Goal: Task Accomplishment & Management: Manage account settings

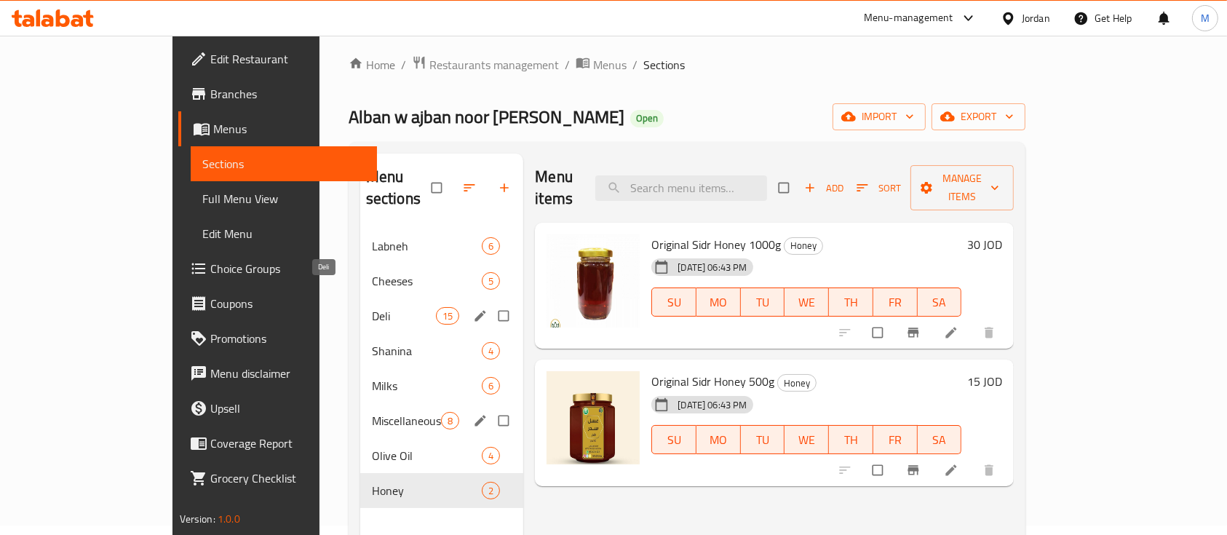
click at [372, 307] on span "Deli" at bounding box center [404, 315] width 64 height 17
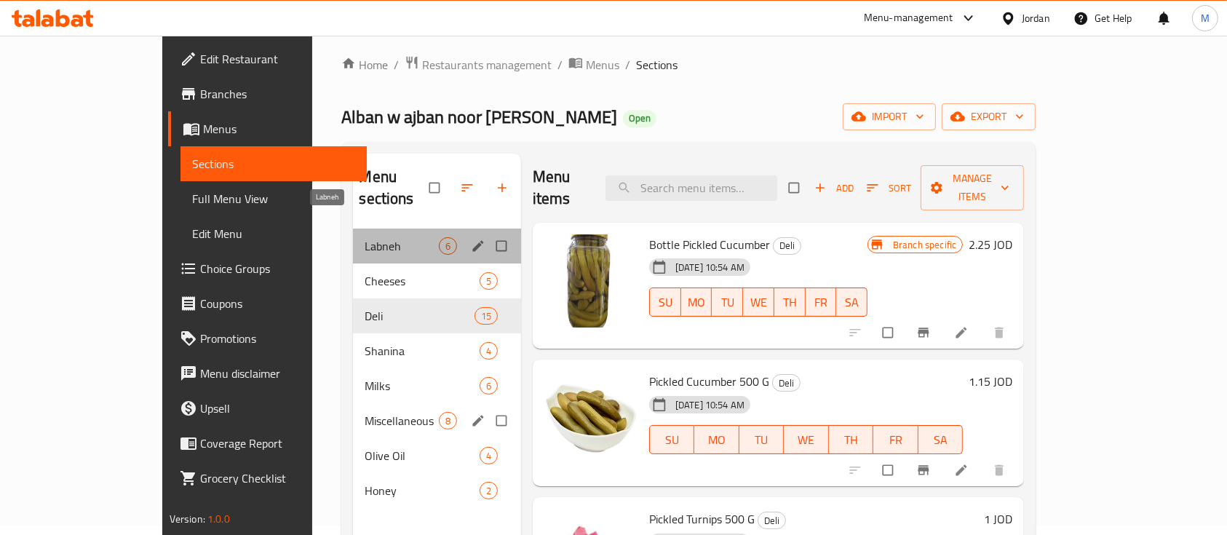
click at [365, 237] on span "Labneh" at bounding box center [401, 245] width 73 height 17
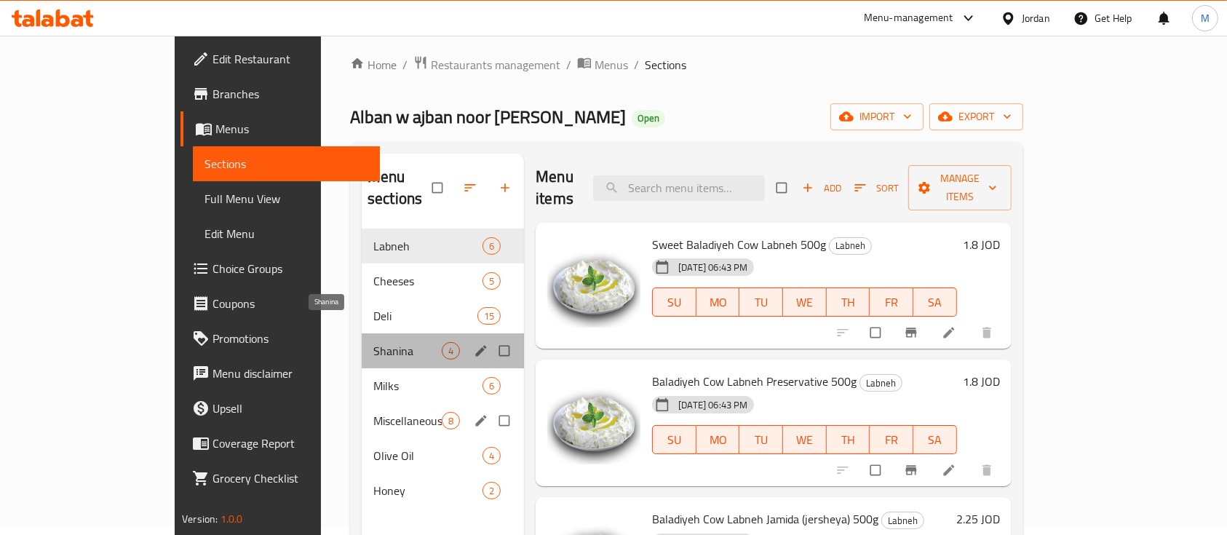
click at [373, 342] on span "Shanina" at bounding box center [407, 350] width 68 height 17
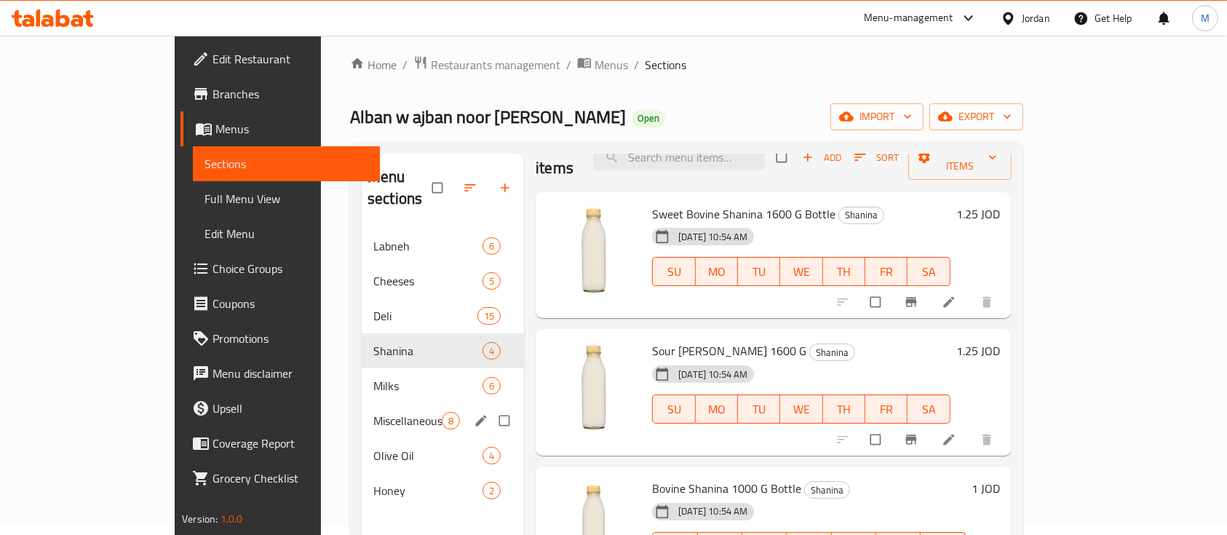
scroll to position [50, 0]
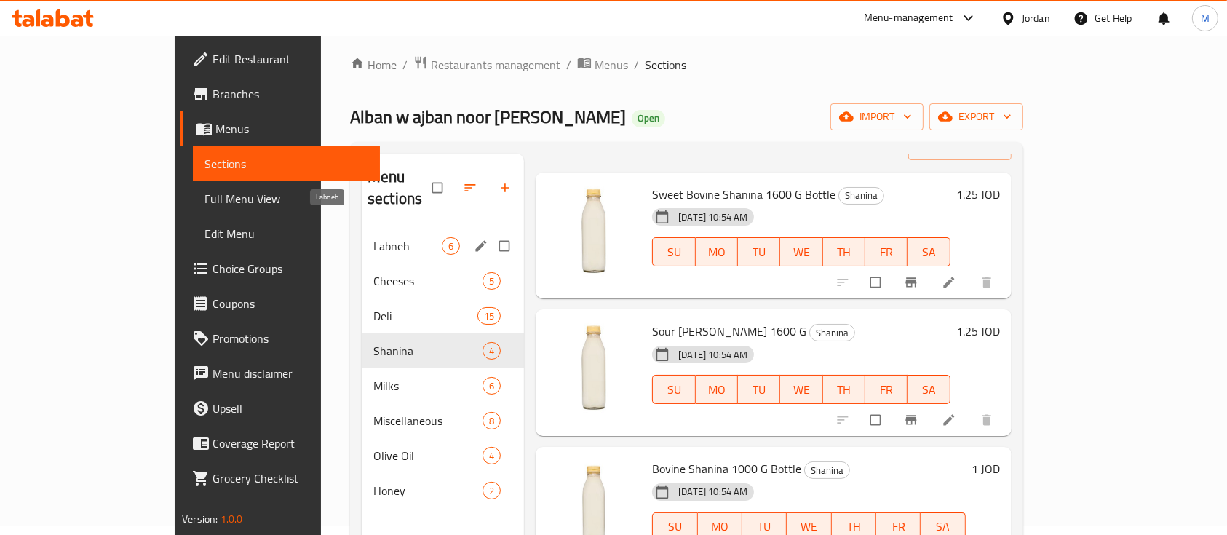
click at [373, 237] on span "Labneh" at bounding box center [407, 245] width 68 height 17
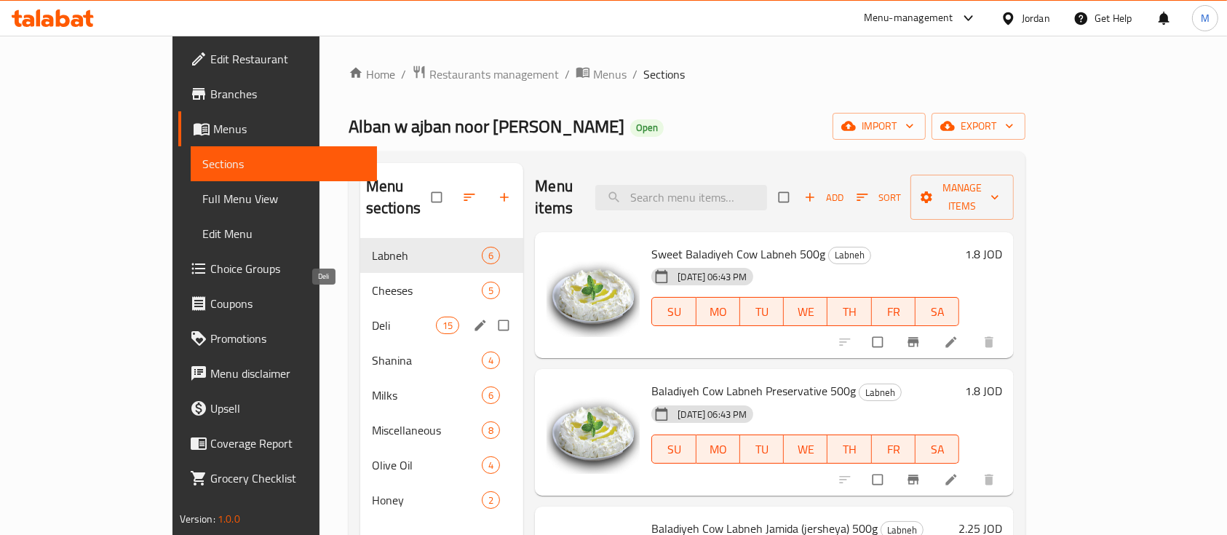
click at [372, 317] on span "Deli" at bounding box center [404, 325] width 64 height 17
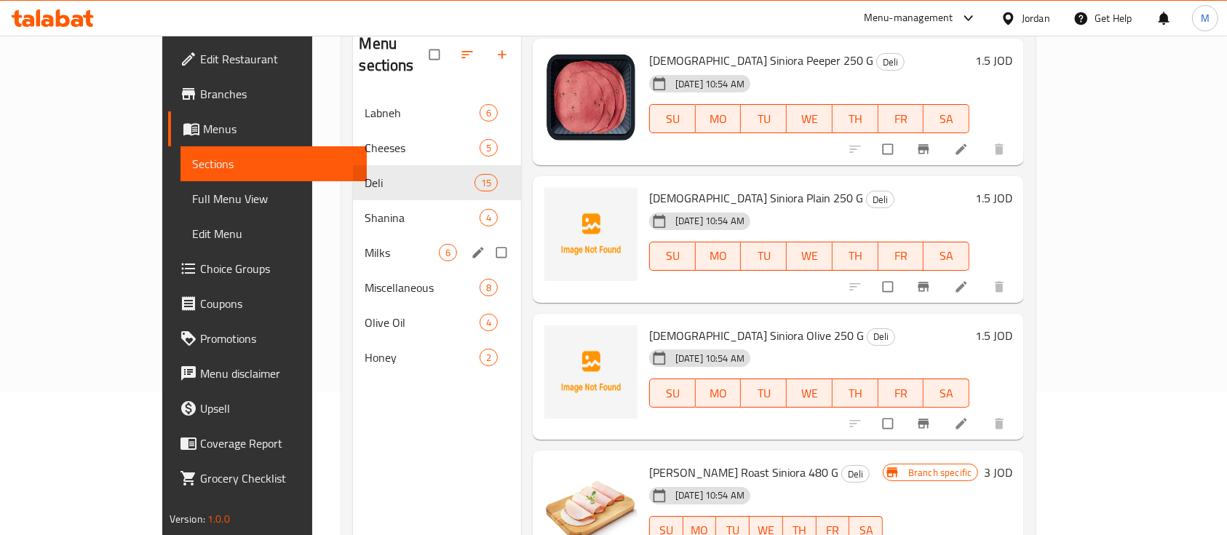
scroll to position [106, 0]
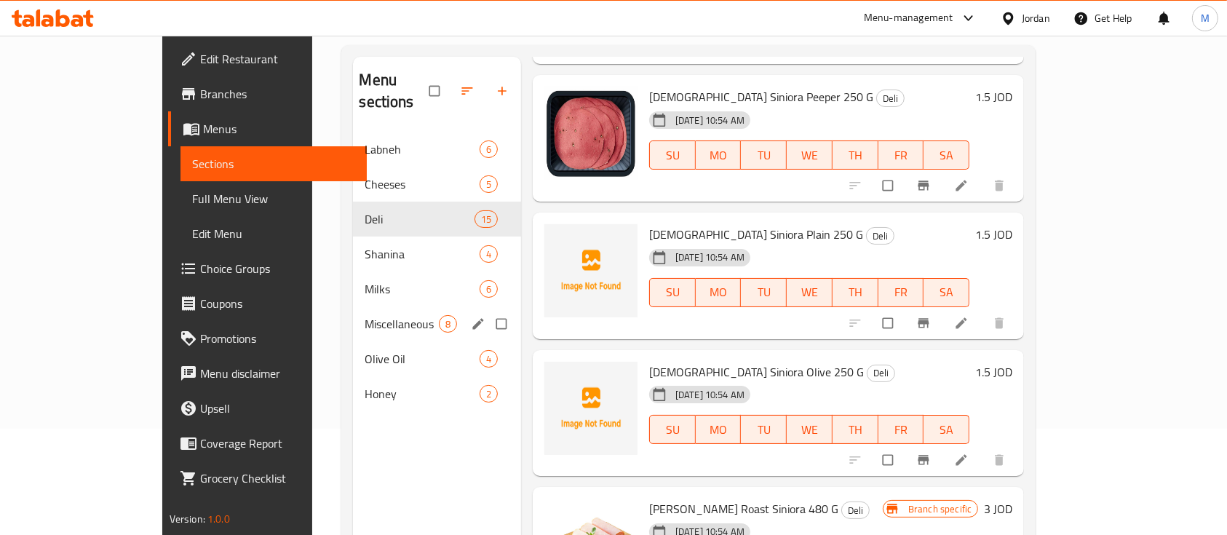
click at [353, 306] on div "Miscellaneous 8" at bounding box center [436, 323] width 167 height 35
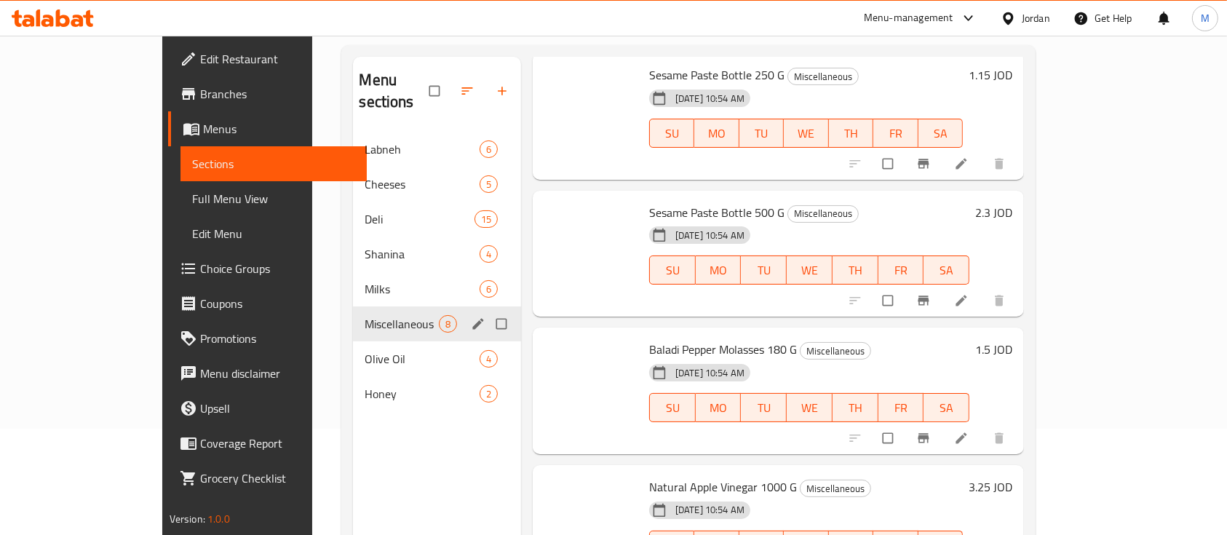
scroll to position [599, 0]
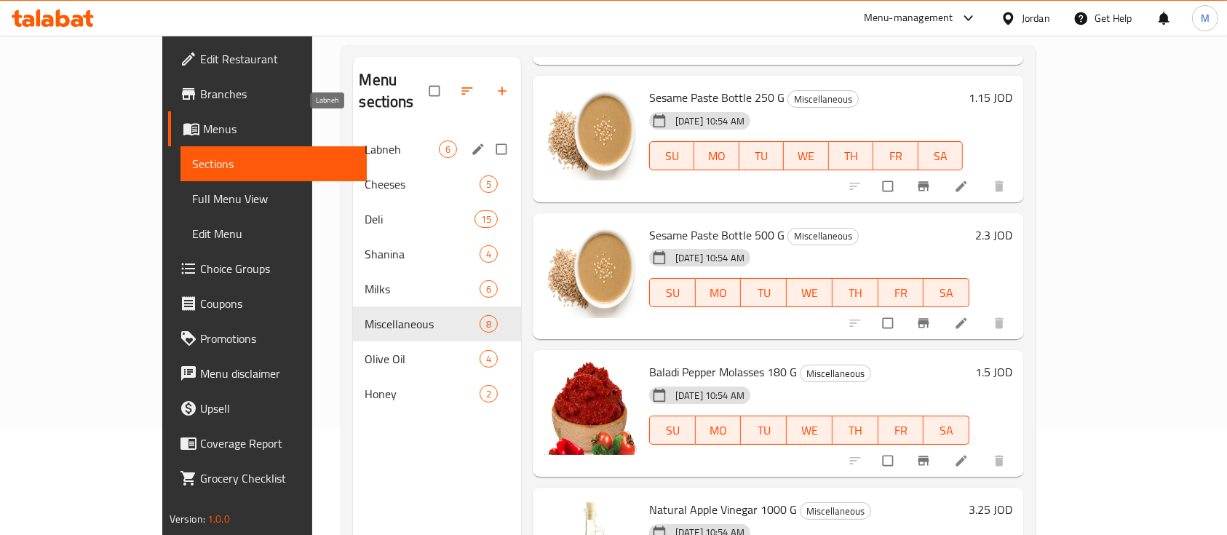
drag, startPoint x: 330, startPoint y: 131, endPoint x: 344, endPoint y: 123, distance: 16.0
click at [365, 140] on span "Labneh" at bounding box center [401, 148] width 73 height 17
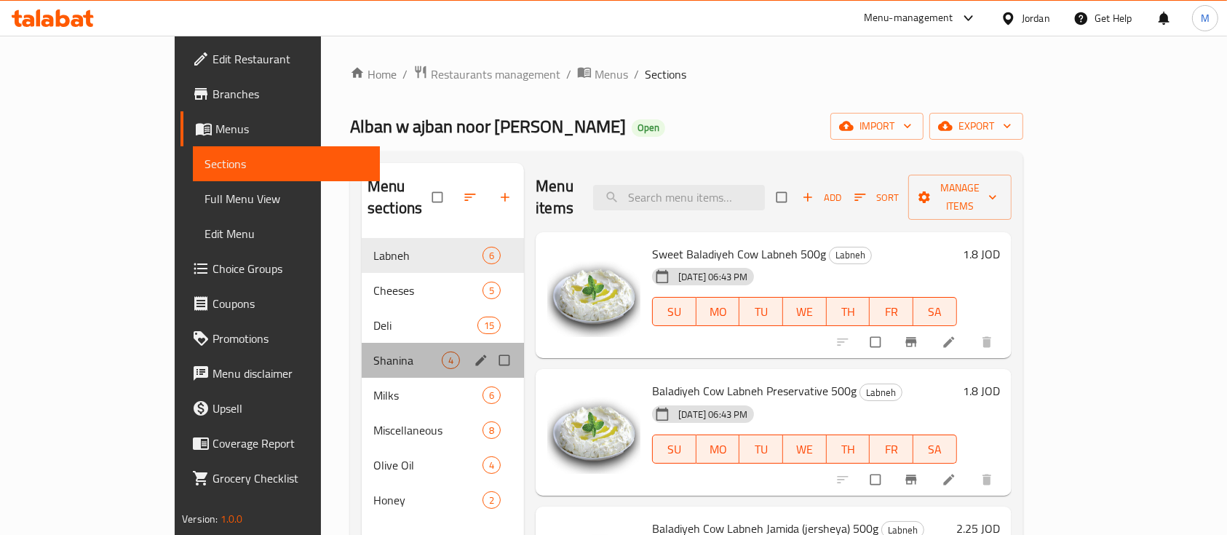
click at [362, 343] on div "Shanina 4" at bounding box center [443, 360] width 162 height 35
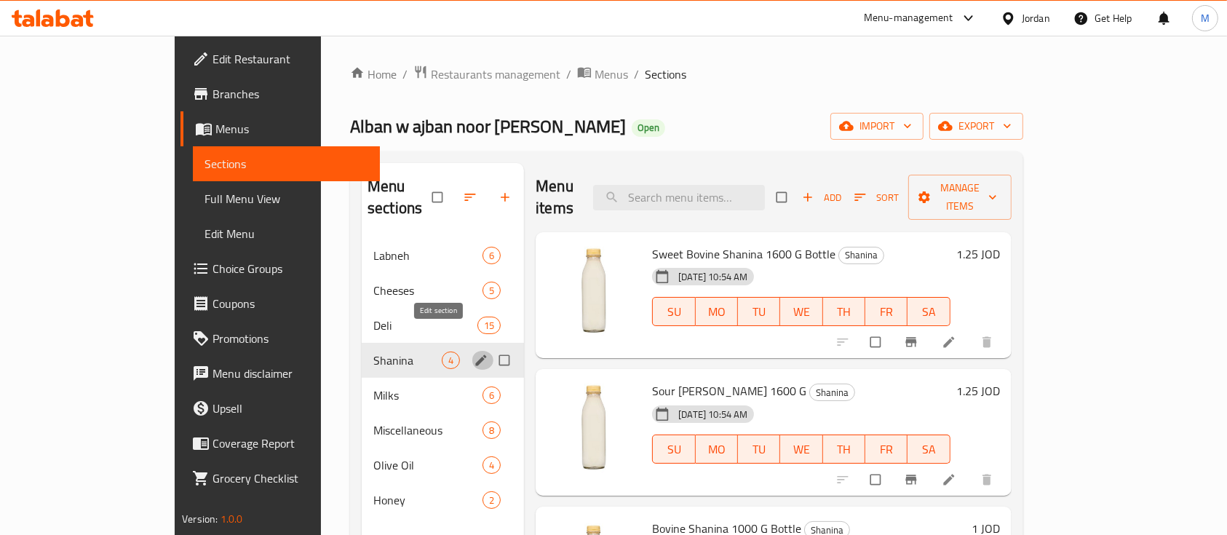
click at [476, 354] on icon "edit" at bounding box center [481, 359] width 11 height 11
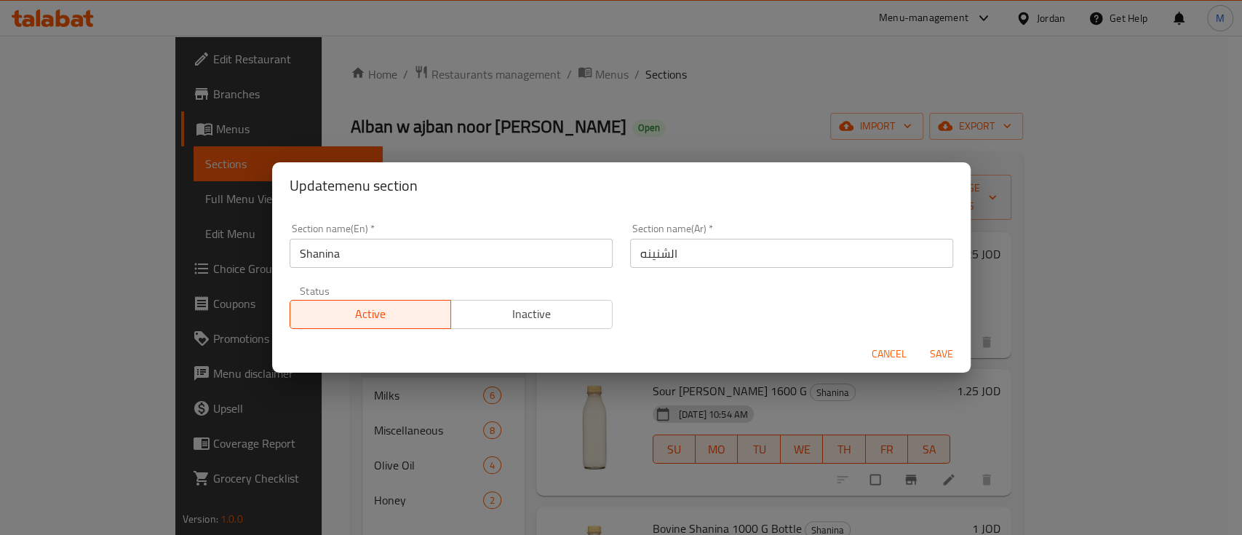
click at [680, 258] on input "الشنينه" at bounding box center [791, 253] width 323 height 29
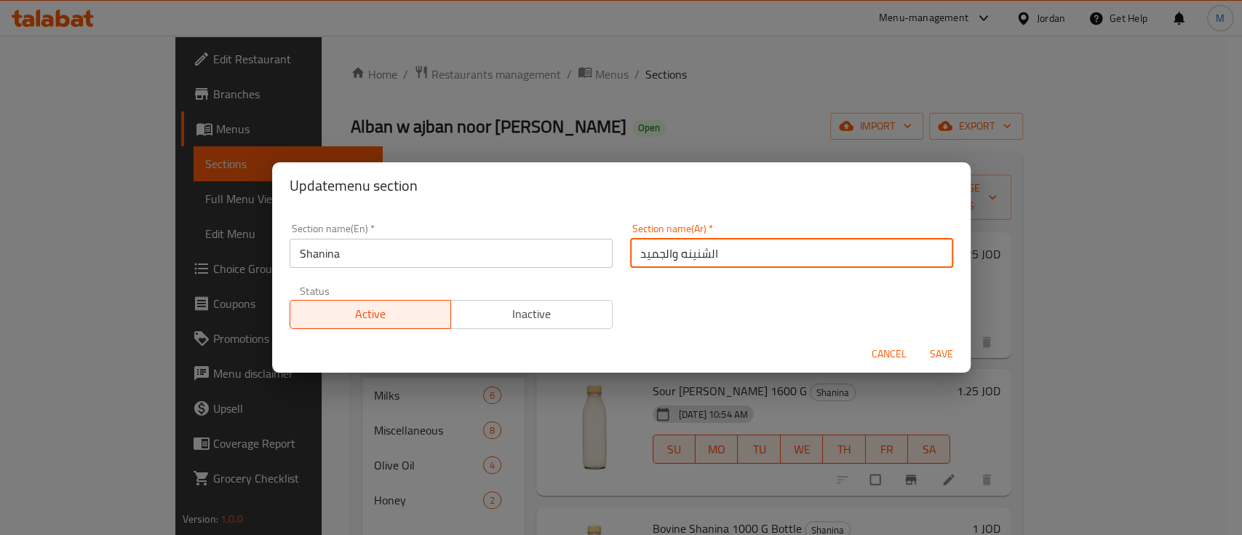
type input "الشنينه والجميد"
click at [680, 258] on input "الشنينه والجميد" at bounding box center [791, 253] width 323 height 29
